Goal: Transaction & Acquisition: Book appointment/travel/reservation

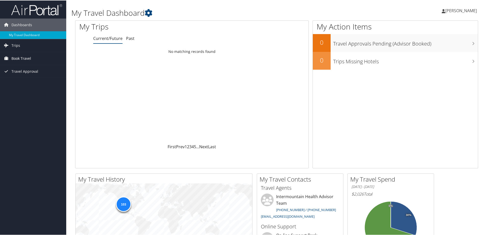
click at [23, 59] on span "Book Travel" at bounding box center [21, 58] width 20 height 13
click at [27, 86] on link "Book/Manage Online Trips" at bounding box center [33, 84] width 66 height 8
click at [27, 82] on link "Book/Manage Online Trips" at bounding box center [33, 84] width 66 height 8
click at [26, 57] on span "Book Travel" at bounding box center [21, 58] width 20 height 13
click at [30, 84] on link "Book/Manage Online Trips" at bounding box center [33, 84] width 66 height 8
